Goal: Information Seeking & Learning: Understand process/instructions

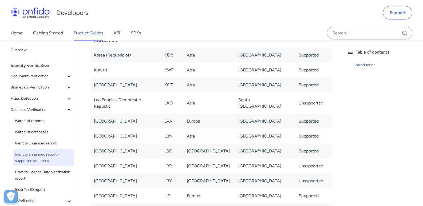
scroll to position [1939, 0]
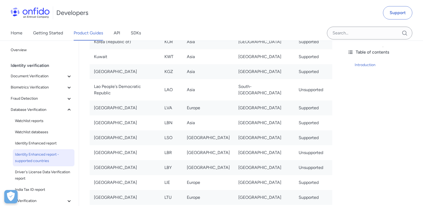
click at [112, 101] on td "Latvia" at bounding box center [125, 108] width 70 height 15
click at [303, 101] on td "Supported" at bounding box center [313, 108] width 38 height 15
click at [43, 155] on span "Identity Enhanced report - supported countries" at bounding box center [43, 157] width 57 height 13
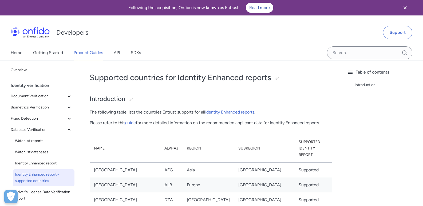
click at [35, 84] on div "Identity verification" at bounding box center [44, 85] width 66 height 11
click at [36, 94] on span "Document Verification" at bounding box center [38, 96] width 55 height 6
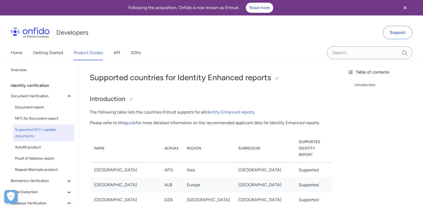
scroll to position [27, 0]
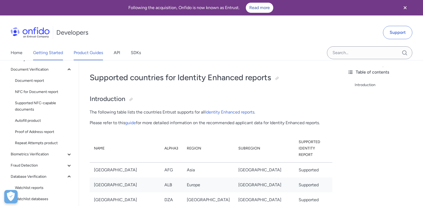
click at [55, 52] on link "Getting Started" at bounding box center [48, 52] width 30 height 15
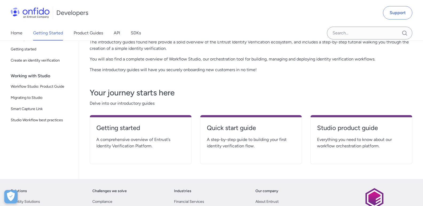
scroll to position [80, 0]
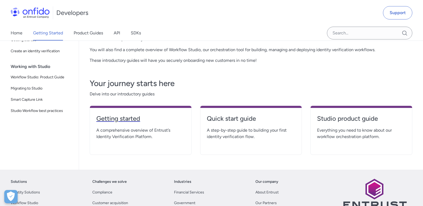
click at [111, 121] on h4 "Getting started" at bounding box center [140, 118] width 89 height 9
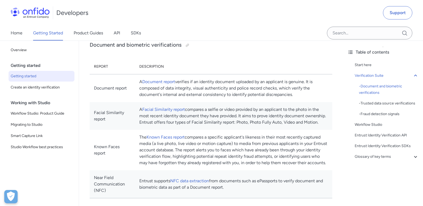
scroll to position [187, 0]
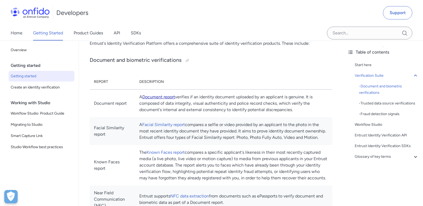
click at [175, 95] on link "Document report" at bounding box center [158, 96] width 33 height 5
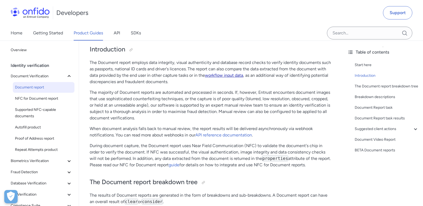
click at [222, 76] on link "workflow input data" at bounding box center [224, 75] width 38 height 5
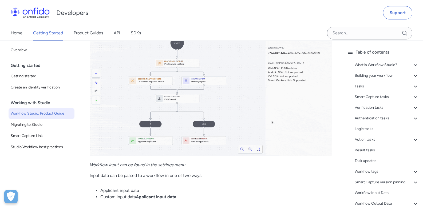
scroll to position [10244, 0]
